Goal: Information Seeking & Learning: Learn about a topic

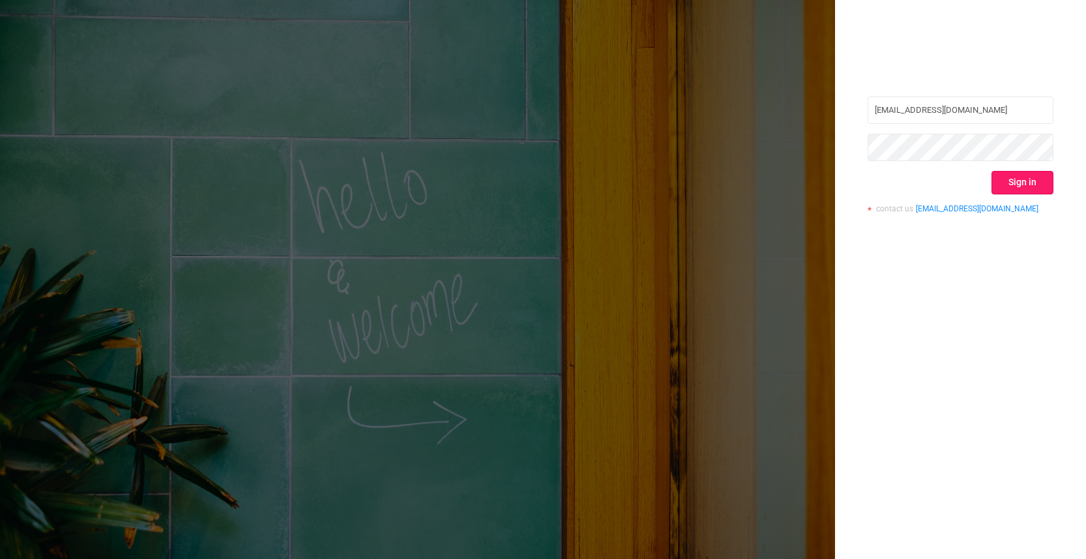
drag, startPoint x: 991, startPoint y: 167, endPoint x: 1010, endPoint y: 177, distance: 20.7
click at [992, 167] on div "[EMAIL_ADDRESS][DOMAIN_NAME] Sign in contact us [EMAIL_ADDRESS][DOMAIN_NAME]" at bounding box center [961, 159] width 186 height 126
click at [1010, 177] on button "Sign in" at bounding box center [1022, 182] width 62 height 23
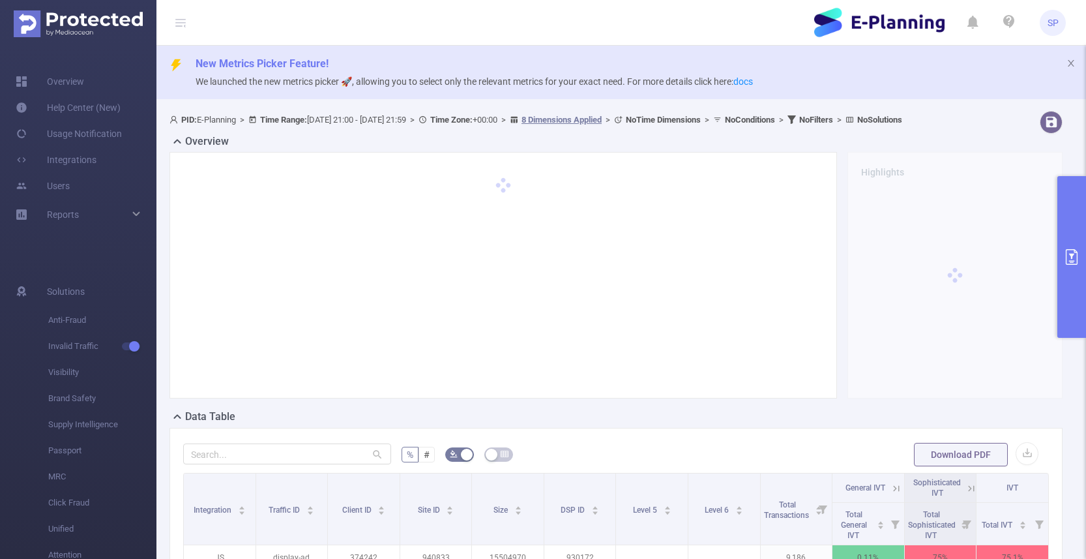
click at [767, 24] on header "SP" at bounding box center [543, 23] width 1086 height 46
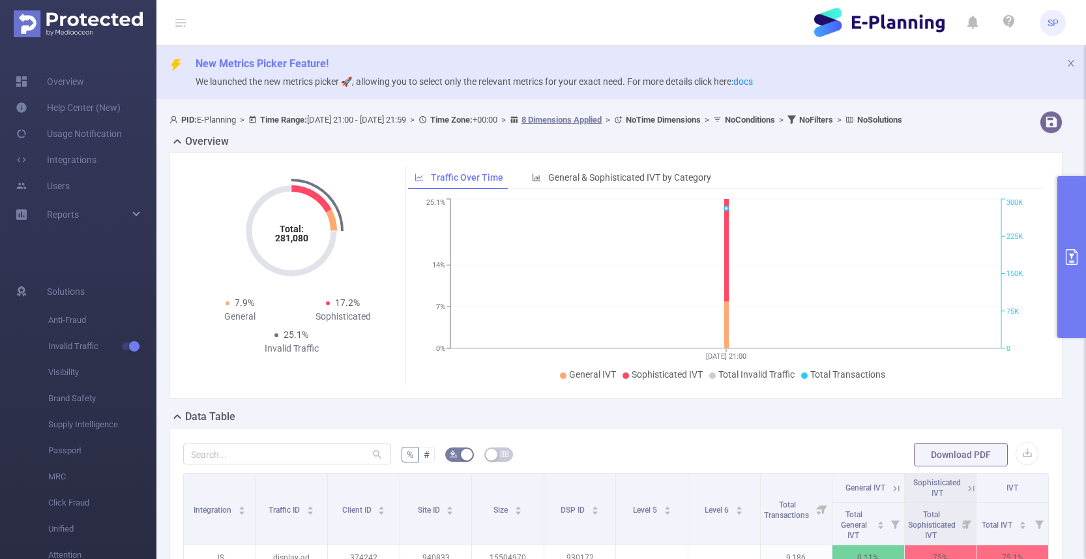
click at [1065, 226] on button "primary" at bounding box center [1071, 257] width 29 height 162
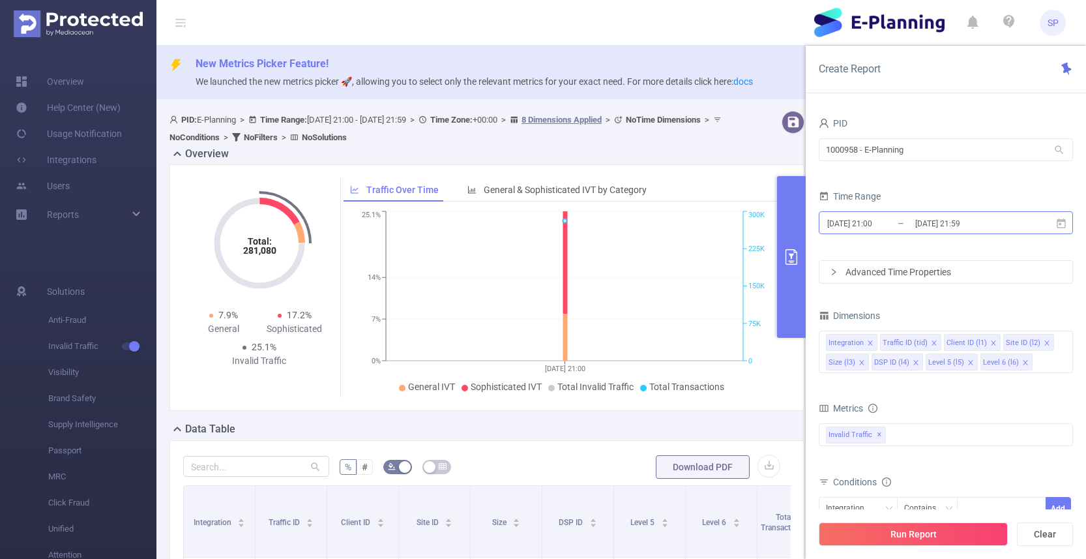
click at [890, 223] on input "[DATE] 21:00" at bounding box center [879, 223] width 106 height 18
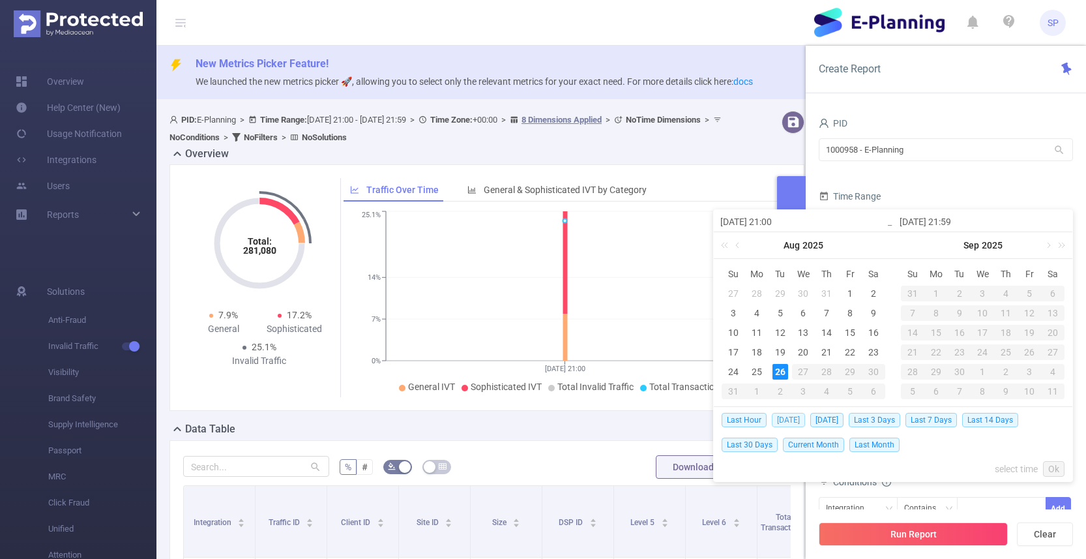
click at [792, 417] on span "[DATE]" at bounding box center [788, 420] width 33 height 14
type input "[DATE] 00:00"
type input "[DATE] 23:59"
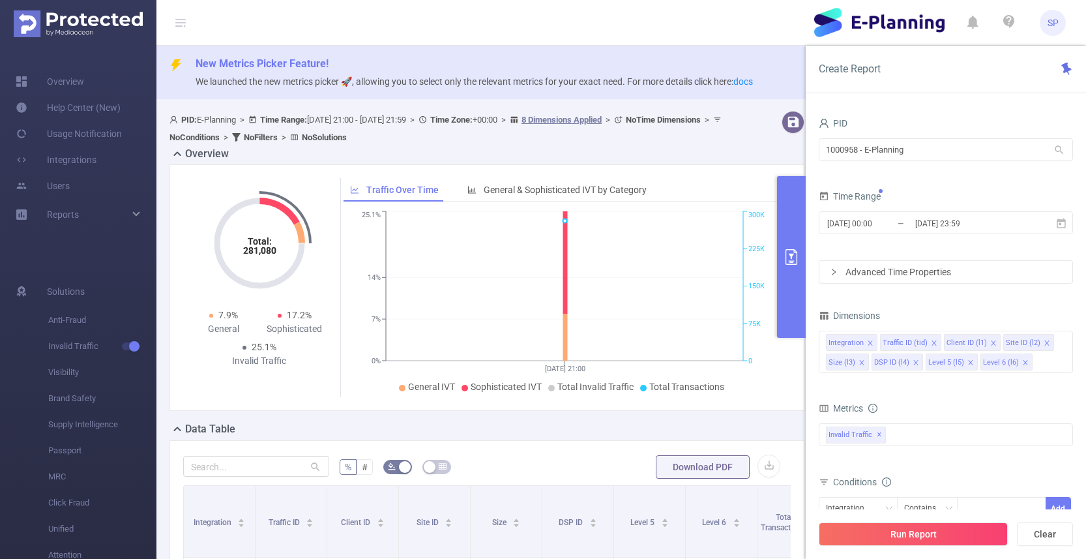
click at [834, 274] on icon "icon: right" at bounding box center [834, 272] width 8 height 8
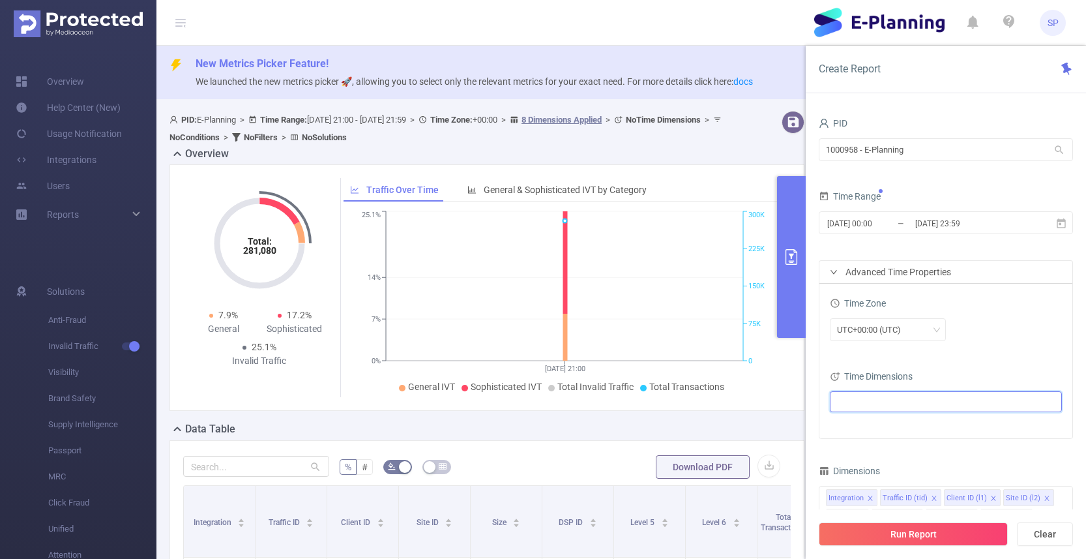
click at [873, 401] on ul at bounding box center [941, 402] width 214 height 20
click at [886, 475] on span "Time Properties" at bounding box center [895, 471] width 63 height 10
click at [1029, 321] on div "UTC+00:00 (UTC)" at bounding box center [946, 329] width 232 height 23
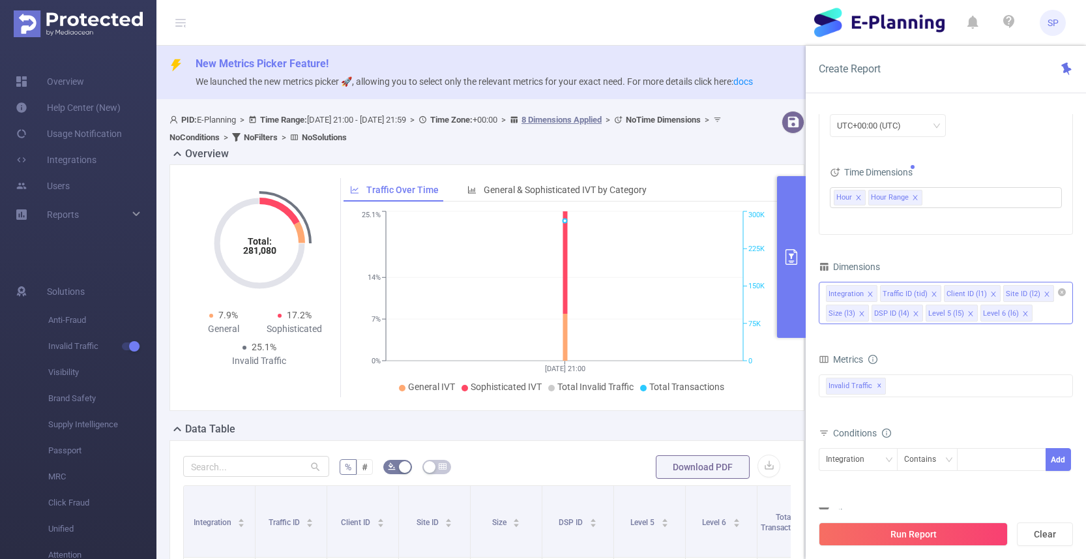
click at [933, 293] on icon "icon: close" at bounding box center [934, 294] width 7 height 7
click at [933, 293] on li "Client ID (l1)" at bounding box center [908, 293] width 57 height 17
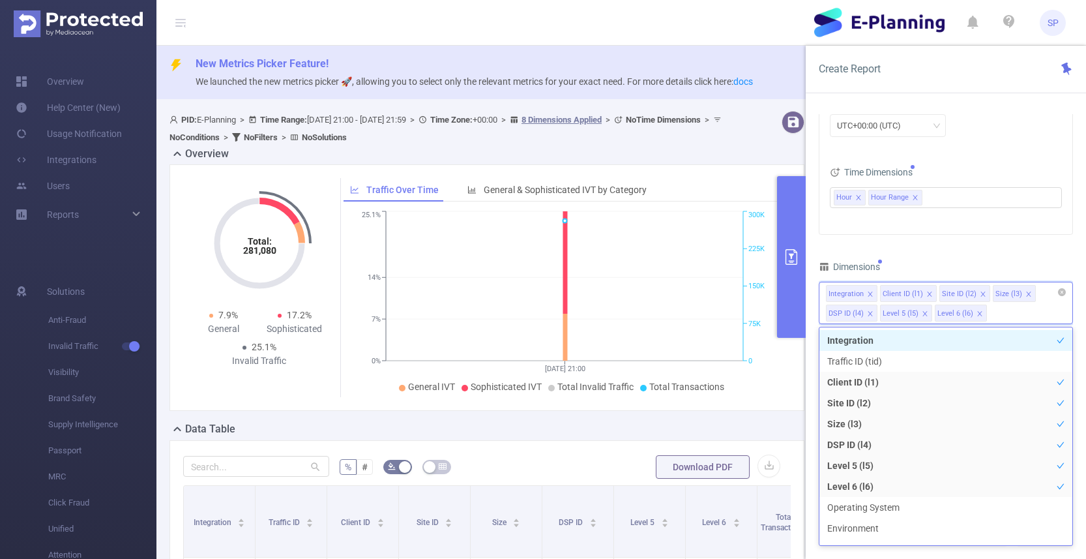
click at [931, 294] on li "Client ID (l1)" at bounding box center [908, 293] width 57 height 17
click at [928, 295] on icon "icon: close" at bounding box center [929, 294] width 7 height 7
click at [928, 295] on li "Site ID (l2)" at bounding box center [905, 293] width 51 height 17
click at [925, 296] on li "Site ID (l2)" at bounding box center [905, 293] width 51 height 17
click at [920, 297] on icon "icon: close" at bounding box center [923, 294] width 7 height 7
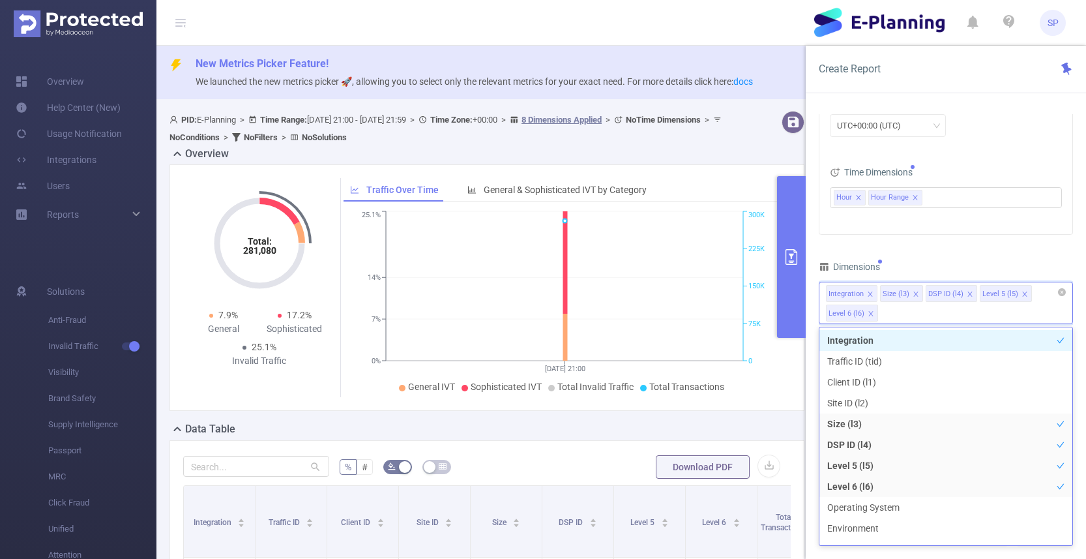
click at [920, 297] on li "Size (l3)" at bounding box center [901, 293] width 43 height 17
click at [914, 297] on icon "icon: close" at bounding box center [916, 294] width 7 height 7
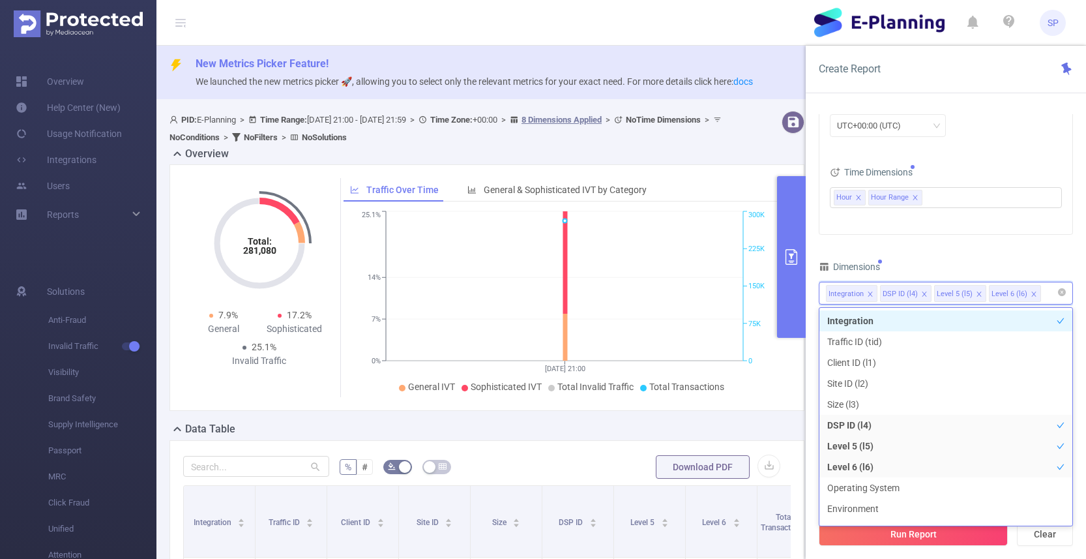
click at [914, 297] on div "DSP ID (l4)" at bounding box center [900, 293] width 35 height 17
click at [924, 296] on icon "icon: close" at bounding box center [924, 293] width 5 height 5
click at [928, 296] on li "Level 5 (l5)" at bounding box center [906, 293] width 52 height 17
click at [924, 297] on icon "icon: close" at bounding box center [925, 294] width 7 height 7
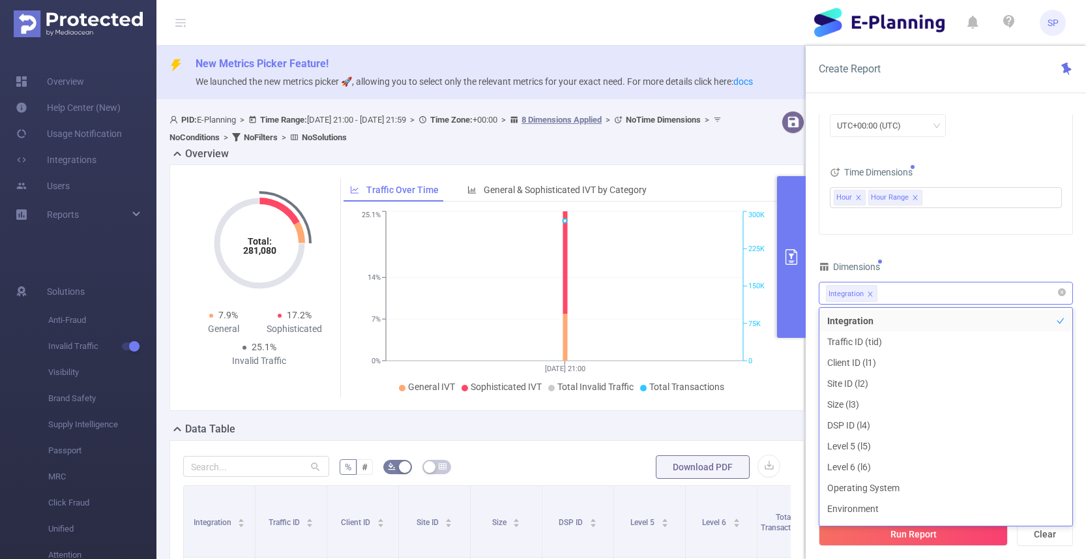
click at [933, 269] on div "Dimensions" at bounding box center [946, 268] width 254 height 22
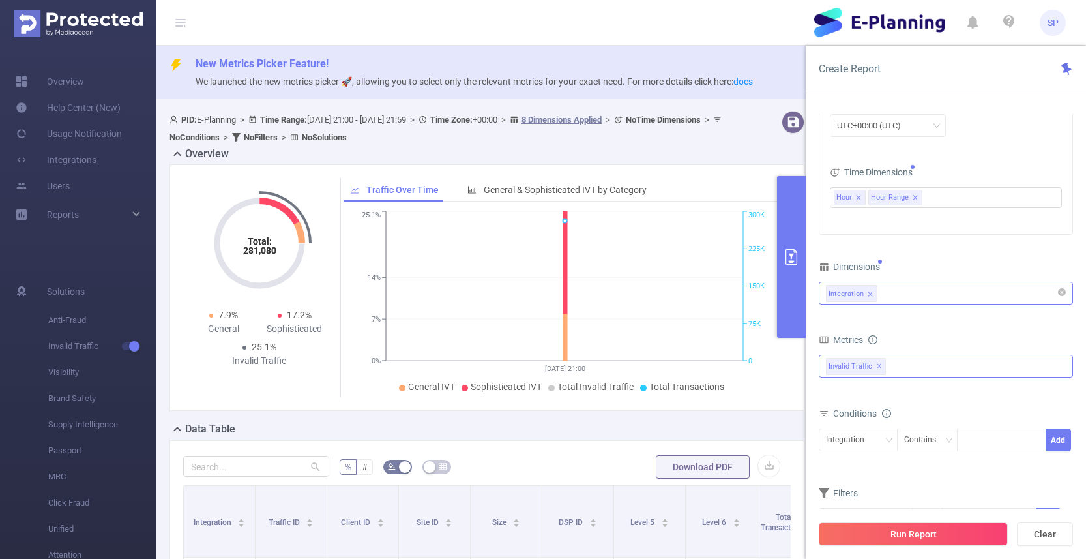
click at [938, 362] on div "Invalid Traffic ✕" at bounding box center [946, 366] width 254 height 23
click at [880, 377] on strong "Anti-Fraud" at bounding box center [873, 371] width 45 height 10
click at [905, 532] on button "Run Report" at bounding box center [913, 533] width 189 height 23
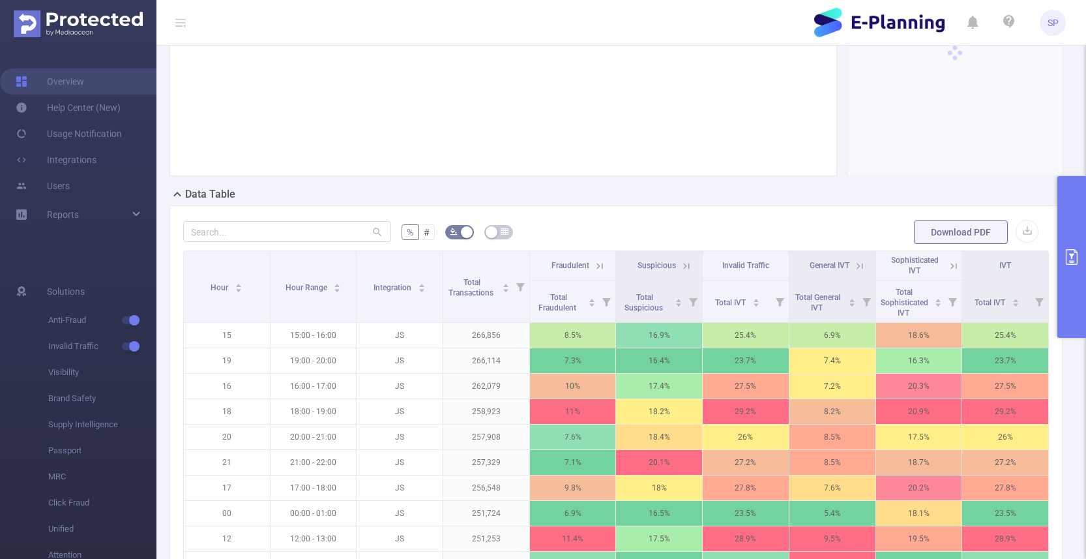
scroll to position [237, 0]
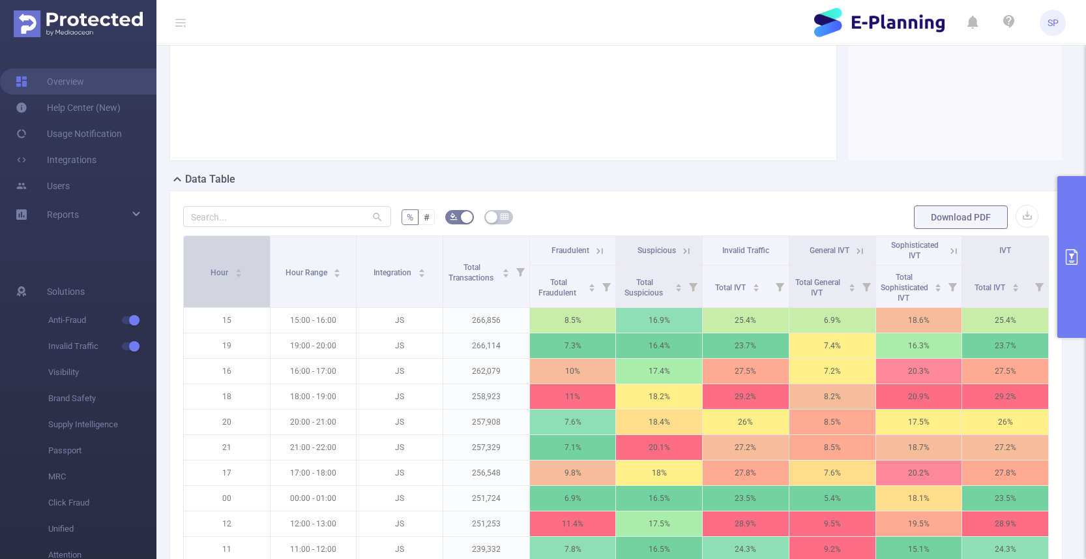
click at [228, 277] on span "Hour" at bounding box center [221, 272] width 20 height 9
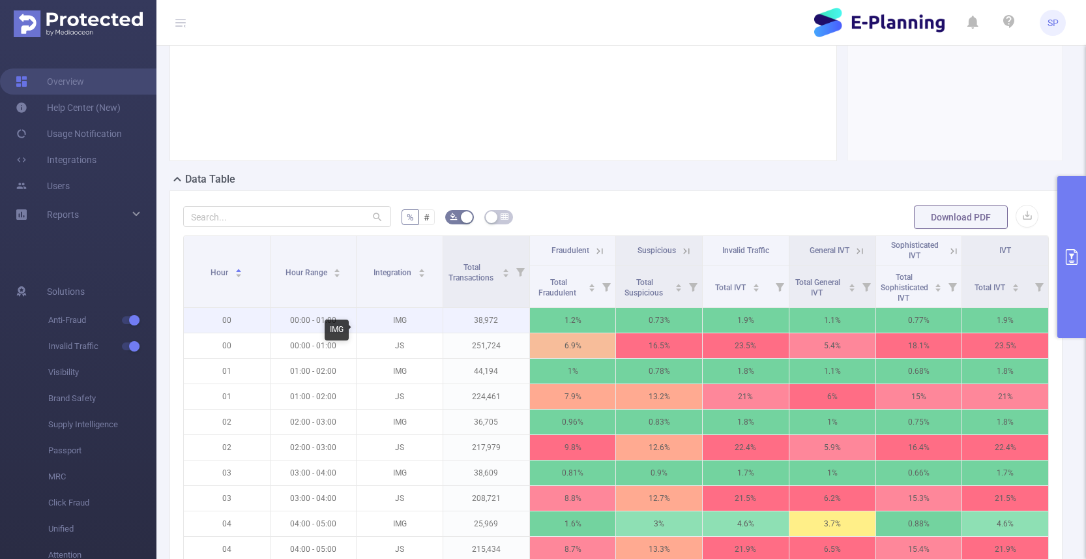
click at [398, 332] on p "IMG" at bounding box center [400, 320] width 86 height 25
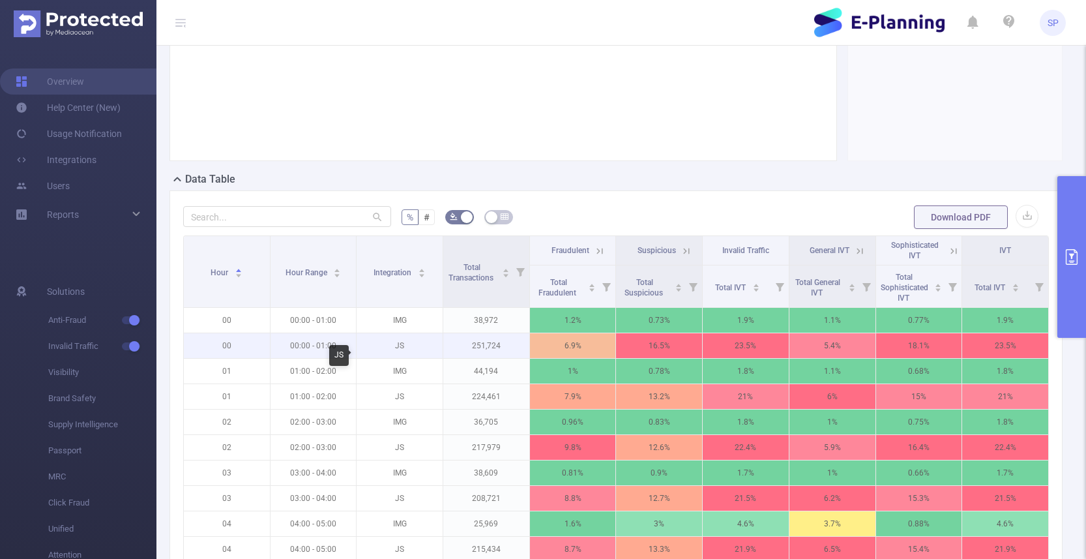
click at [397, 357] on p "JS" at bounding box center [400, 345] width 86 height 25
copy p "JS"
click at [302, 227] on input "text" at bounding box center [287, 216] width 208 height 21
paste input "js"
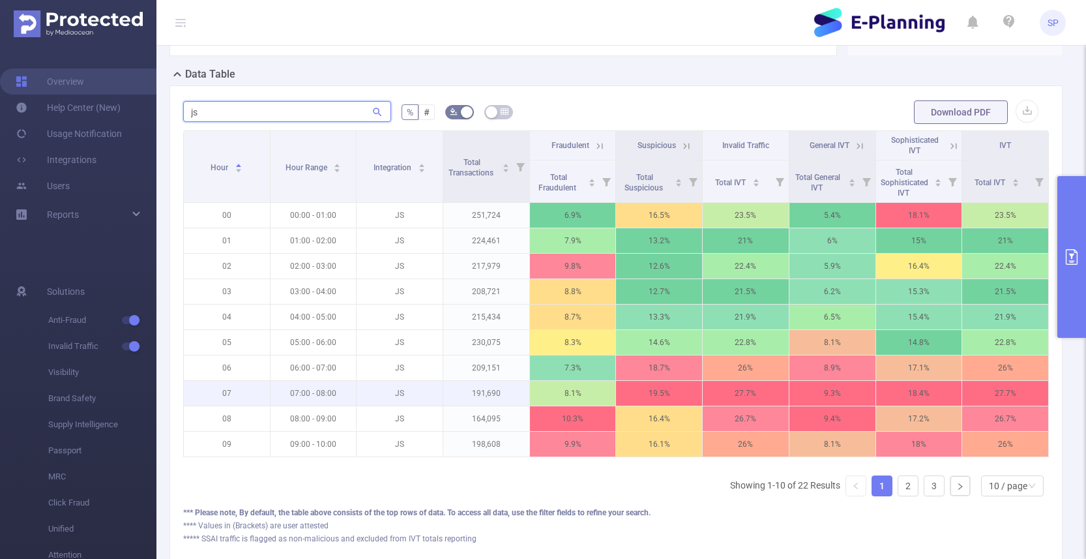
scroll to position [346, 0]
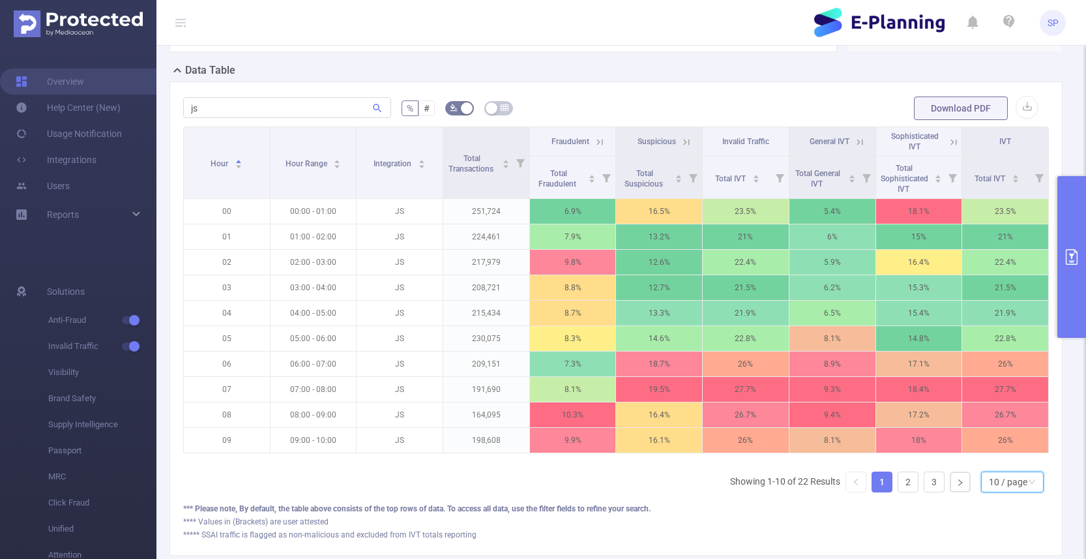
click at [1010, 491] on div "10 / page" at bounding box center [1008, 482] width 38 height 20
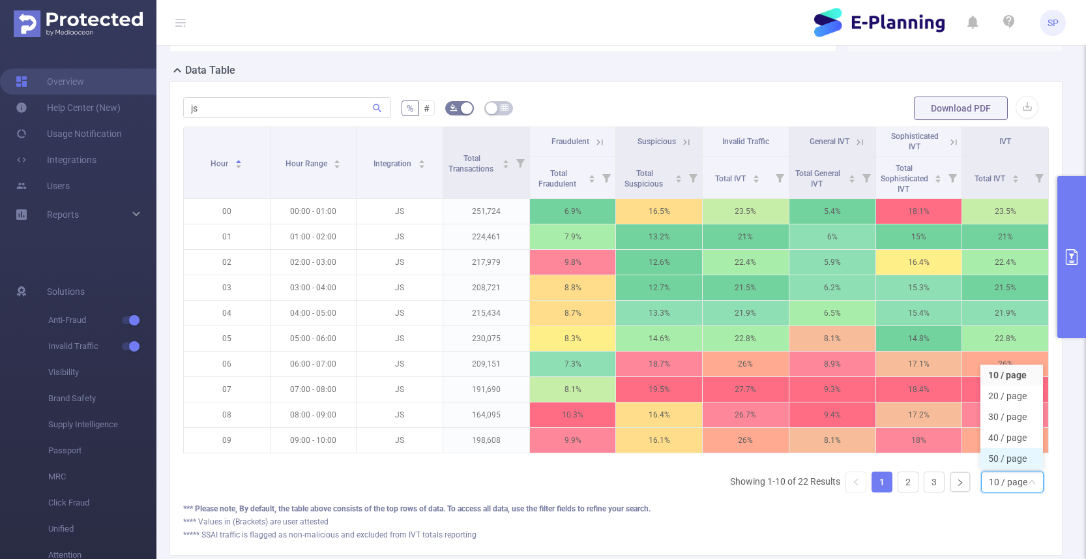
click at [1010, 469] on li "50 / page" at bounding box center [1011, 458] width 63 height 21
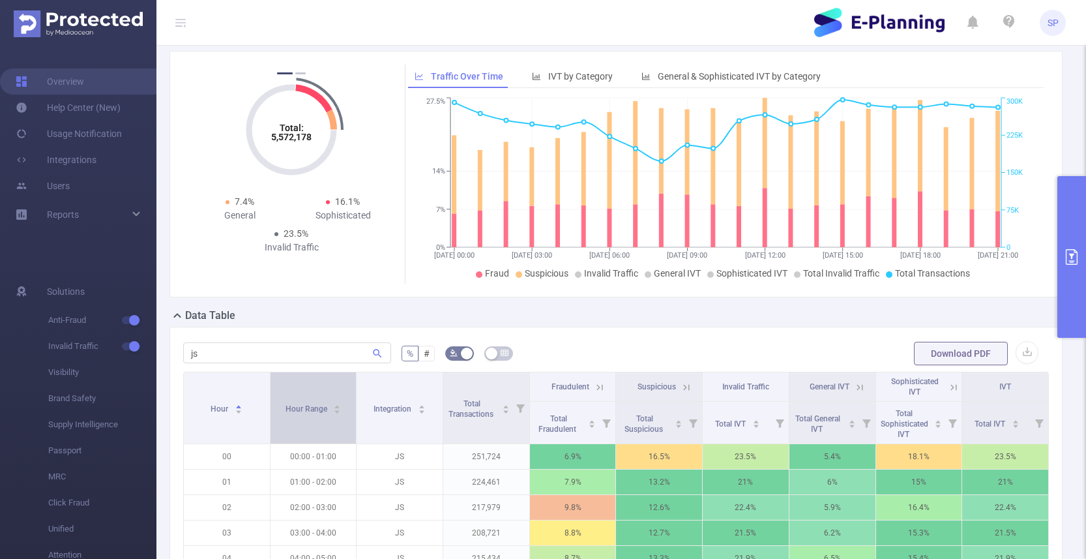
scroll to position [115, 0]
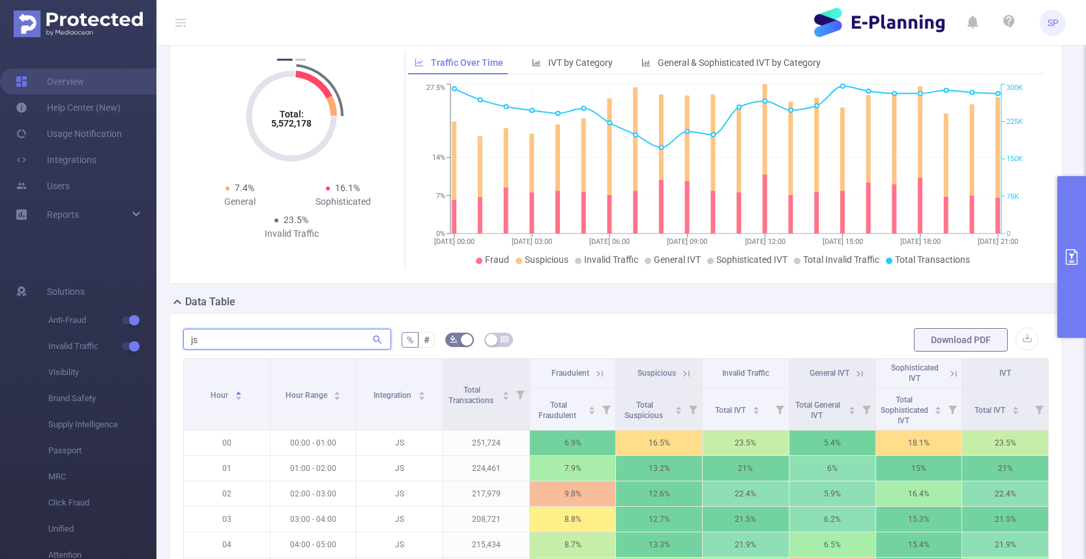
click at [279, 347] on input "js" at bounding box center [287, 339] width 208 height 21
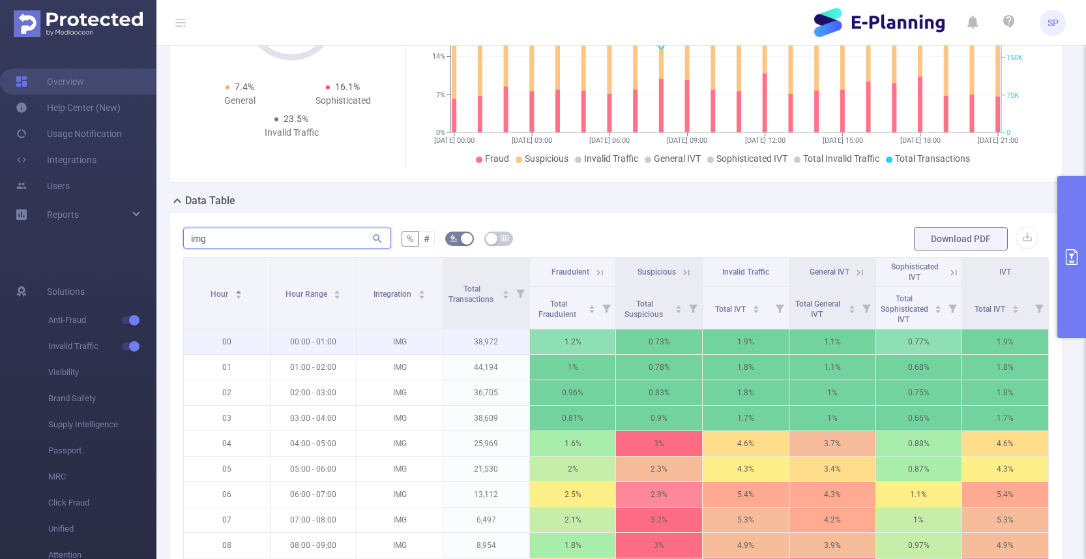
scroll to position [0, 0]
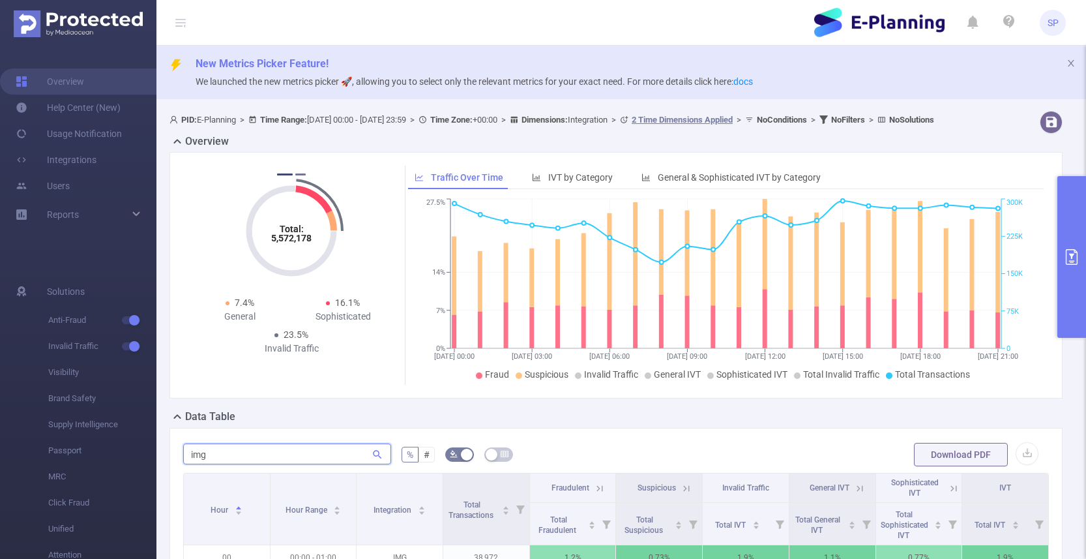
type input "img"
click at [298, 175] on button "2" at bounding box center [300, 174] width 10 height 2
